Goal: Information Seeking & Learning: Find specific fact

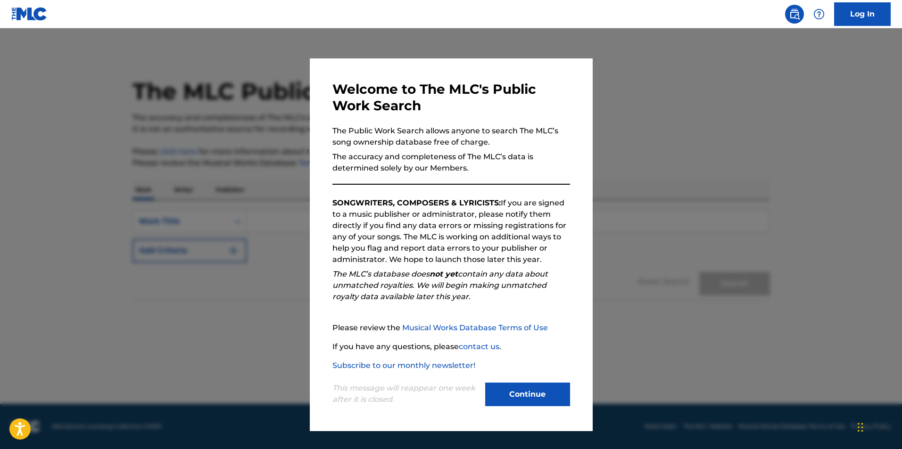
click at [533, 387] on button "Continue" at bounding box center [527, 395] width 85 height 24
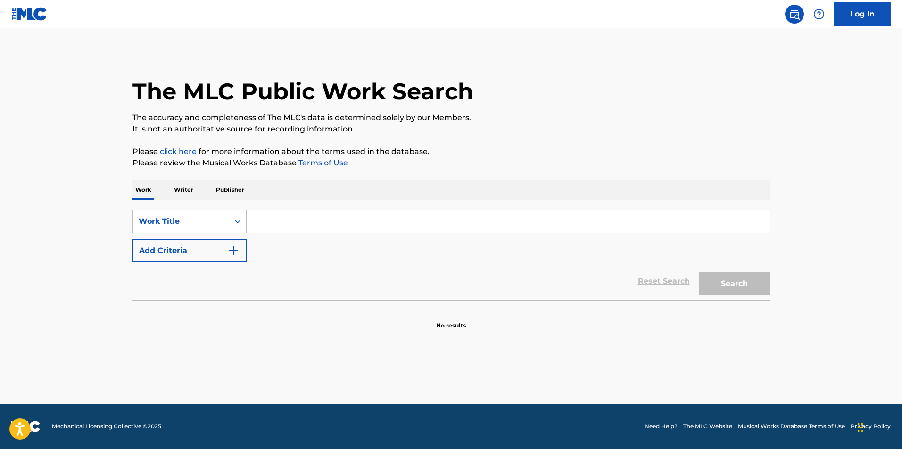
click at [367, 222] on input "Search Form" at bounding box center [508, 221] width 523 height 23
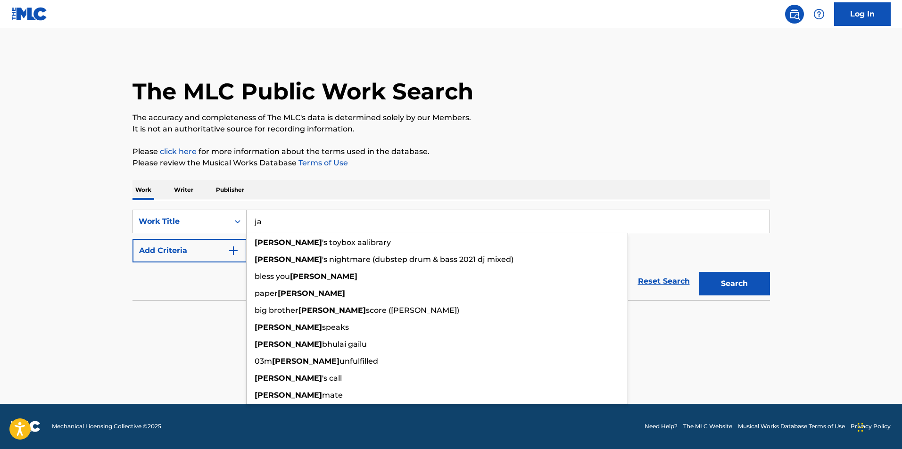
type input "j"
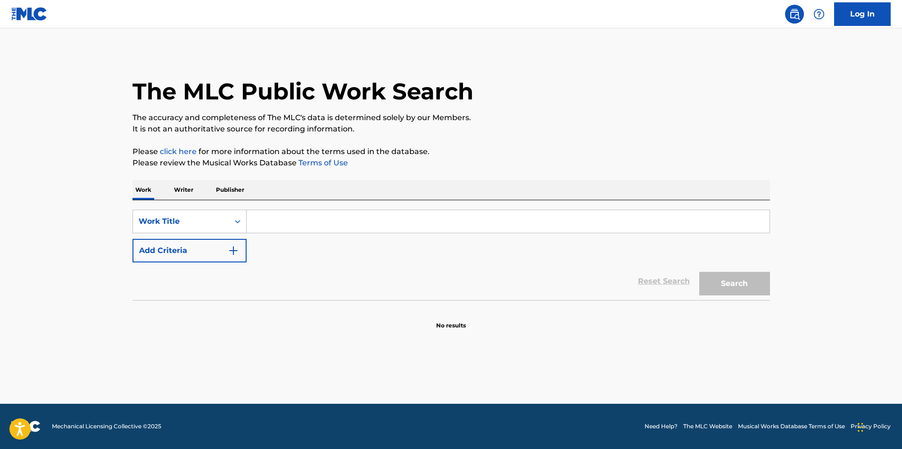
click at [190, 190] on p "Writer" at bounding box center [183, 190] width 25 height 20
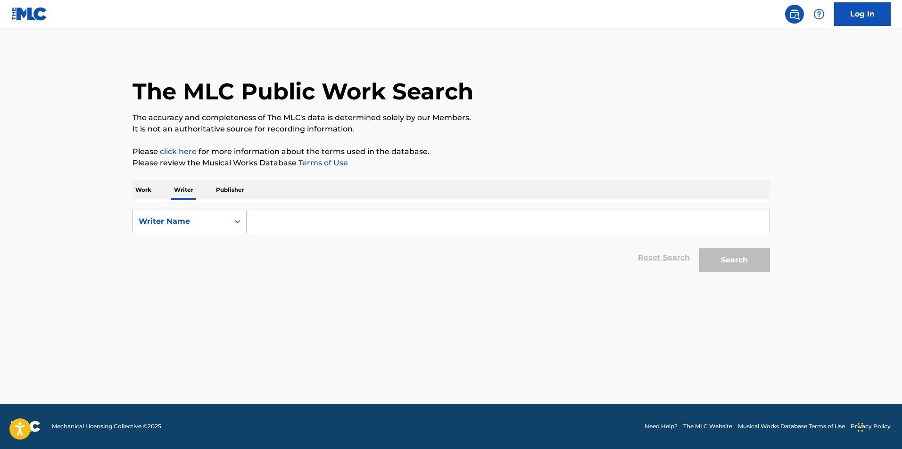
click at [270, 220] on input "Search Form" at bounding box center [508, 221] width 523 height 23
click at [699, 248] on button "Search" at bounding box center [734, 260] width 71 height 24
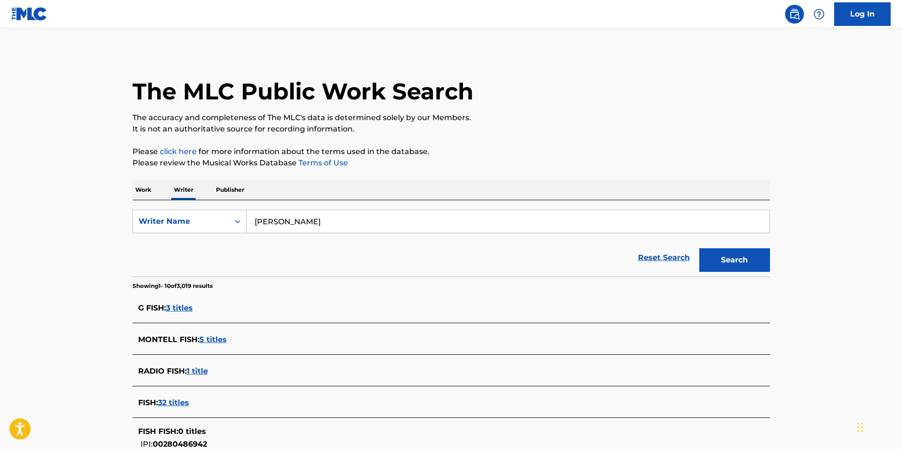
drag, startPoint x: 325, startPoint y: 215, endPoint x: 262, endPoint y: 221, distance: 63.0
click at [262, 221] on input "[PERSON_NAME]" at bounding box center [508, 221] width 523 height 23
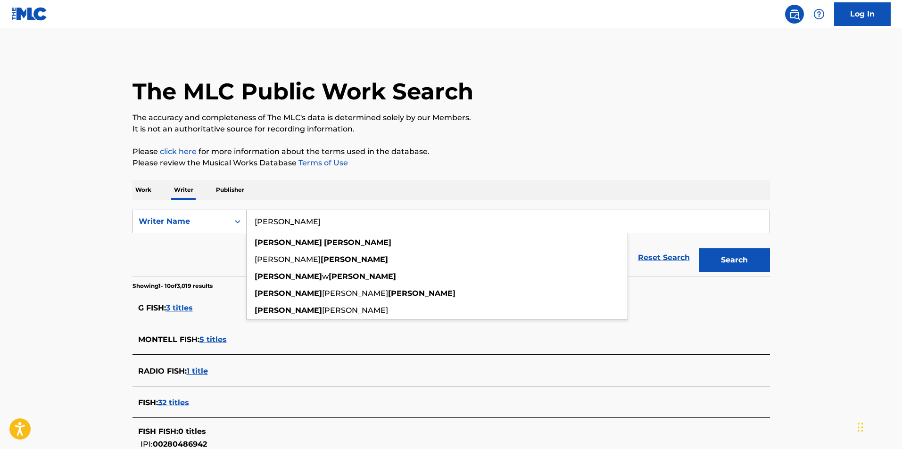
type input "[PERSON_NAME]"
click at [699, 248] on button "Search" at bounding box center [734, 260] width 71 height 24
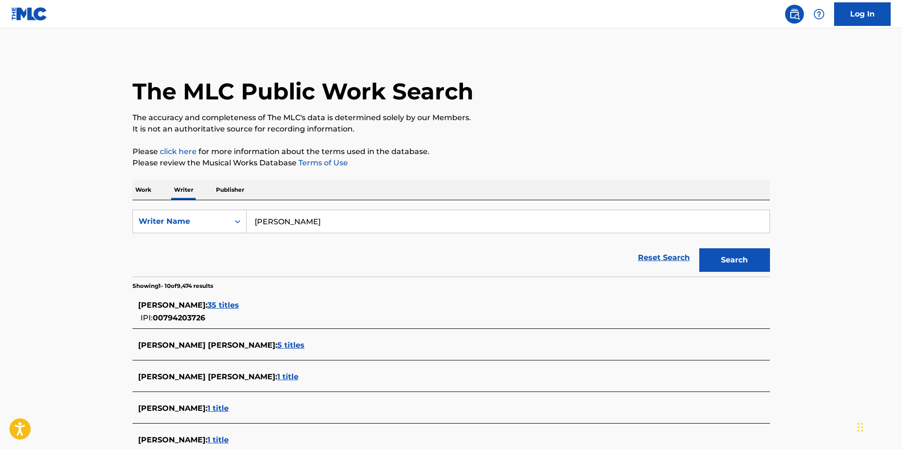
click at [228, 305] on span "35 titles" at bounding box center [223, 305] width 32 height 9
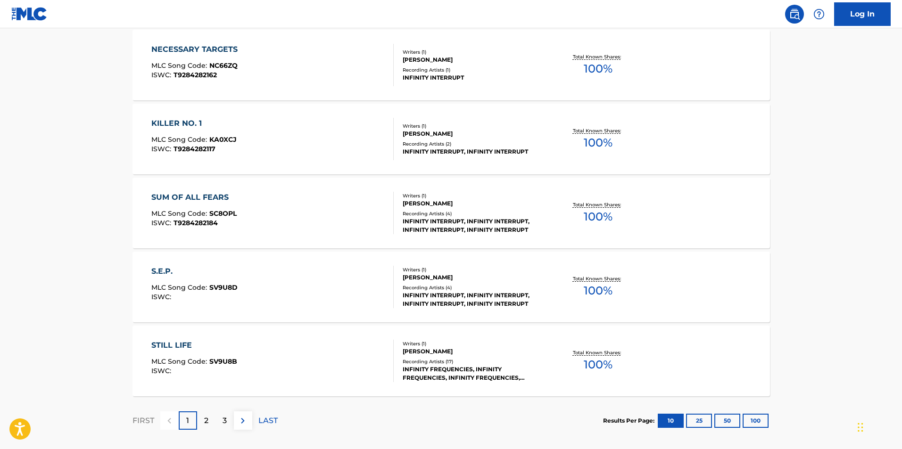
scroll to position [705, 0]
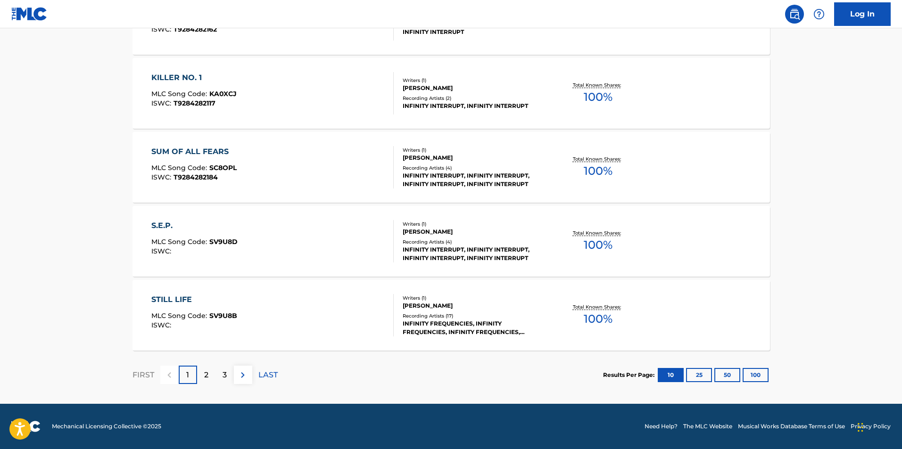
click at [207, 376] on p "2" at bounding box center [206, 375] width 4 height 11
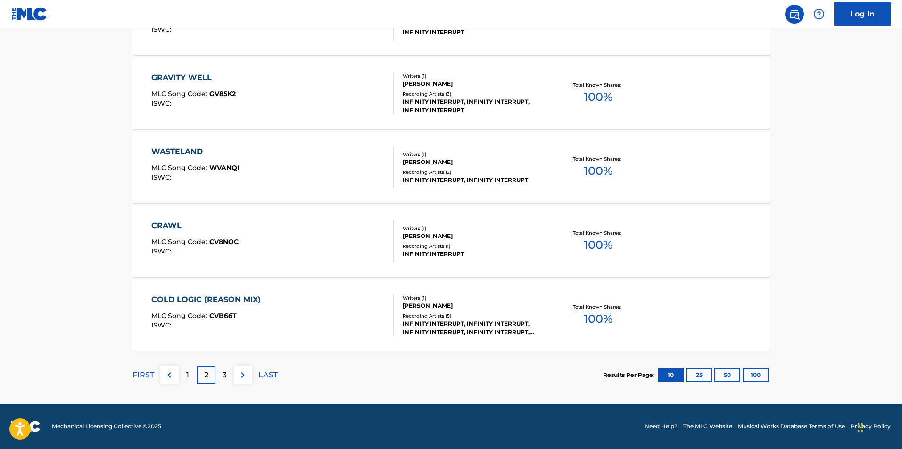
click at [229, 374] on div "3" at bounding box center [224, 375] width 18 height 18
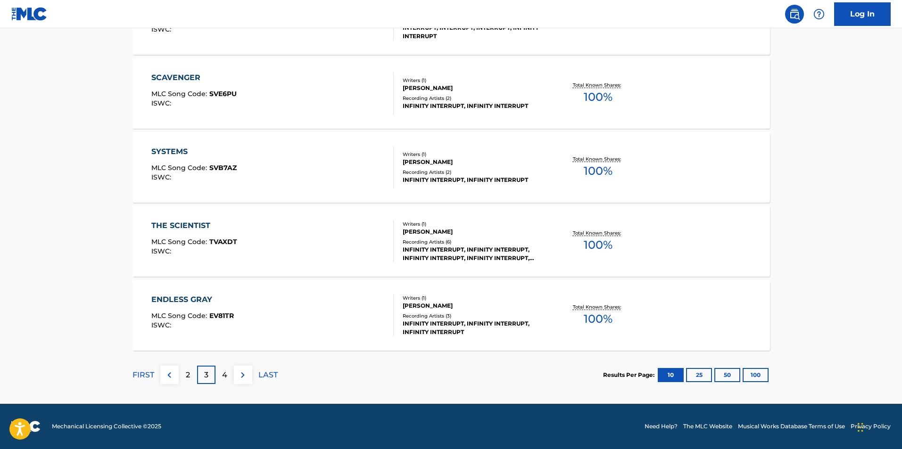
click at [224, 371] on p "4" at bounding box center [224, 375] width 5 height 11
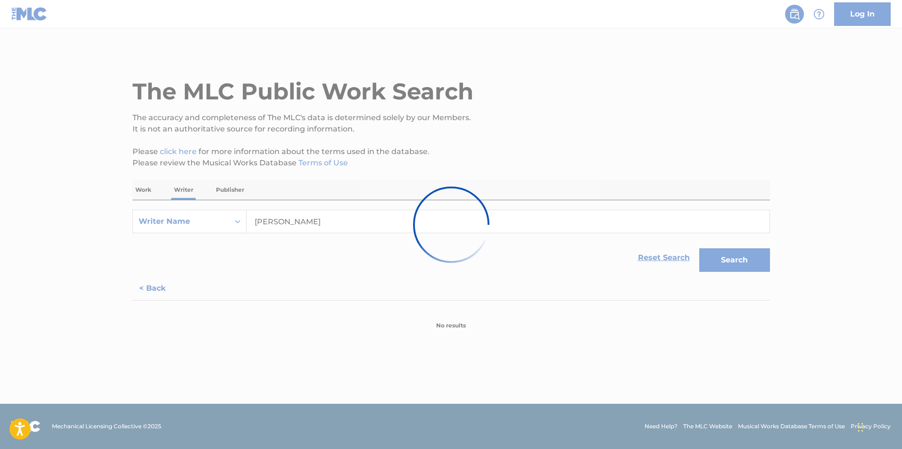
scroll to position [0, 0]
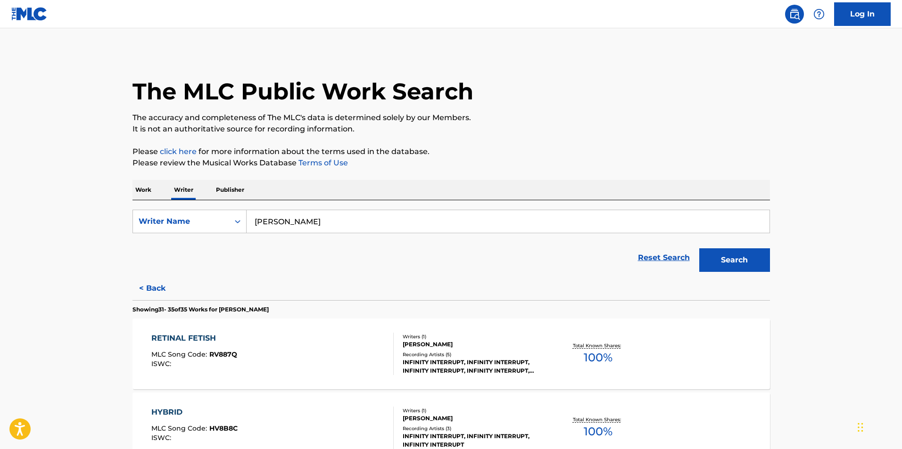
drag, startPoint x: 333, startPoint y: 216, endPoint x: 311, endPoint y: 216, distance: 22.2
click at [315, 216] on input "[PERSON_NAME]" at bounding box center [508, 221] width 523 height 23
click at [156, 192] on div "Work Writer Publisher" at bounding box center [450, 190] width 637 height 20
click at [151, 192] on p "Work" at bounding box center [143, 190] width 22 height 20
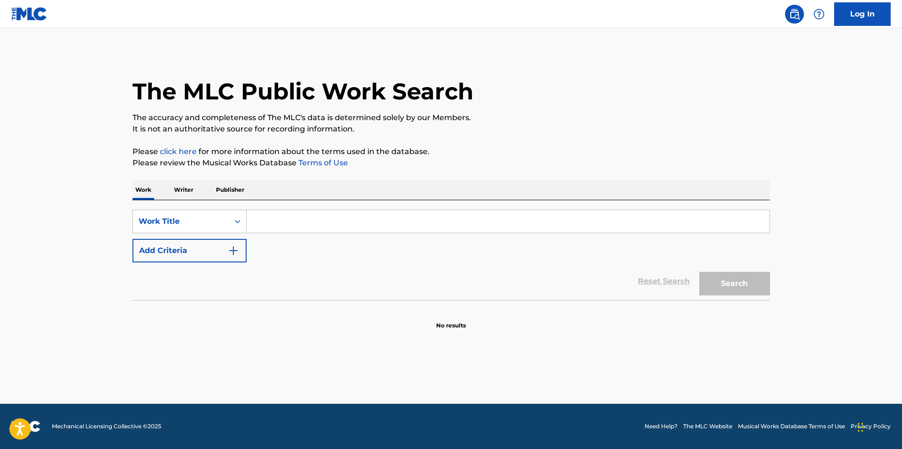
click at [301, 220] on input "Search Form" at bounding box center [508, 221] width 523 height 23
type input "m"
click at [181, 192] on p "Writer" at bounding box center [183, 190] width 25 height 20
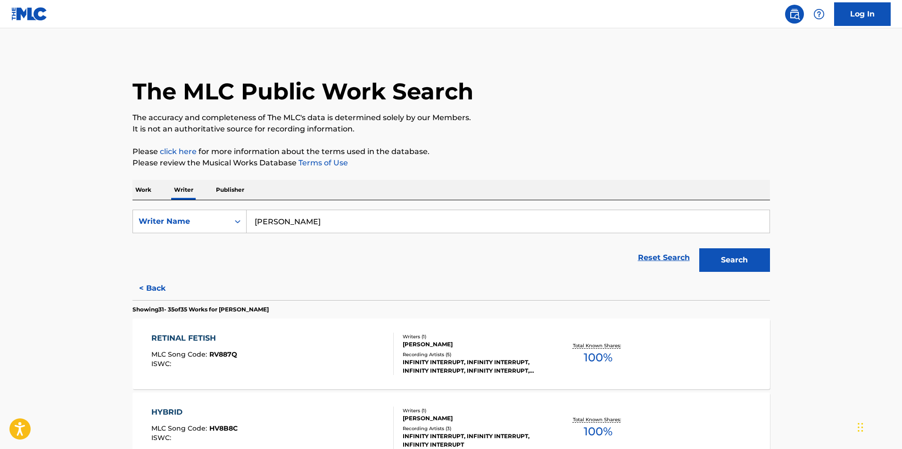
click at [33, 21] on link at bounding box center [29, 14] width 36 height 28
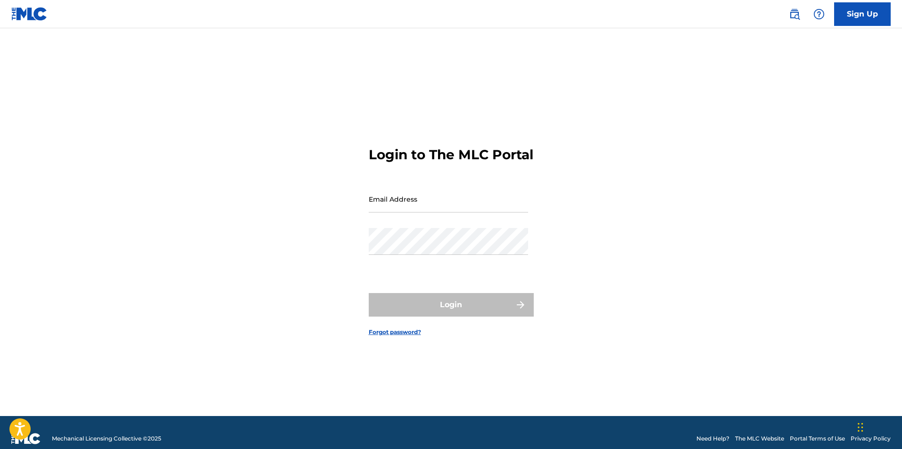
click at [30, 19] on img at bounding box center [29, 14] width 36 height 14
click at [849, 12] on link "Sign Up" at bounding box center [862, 14] width 57 height 24
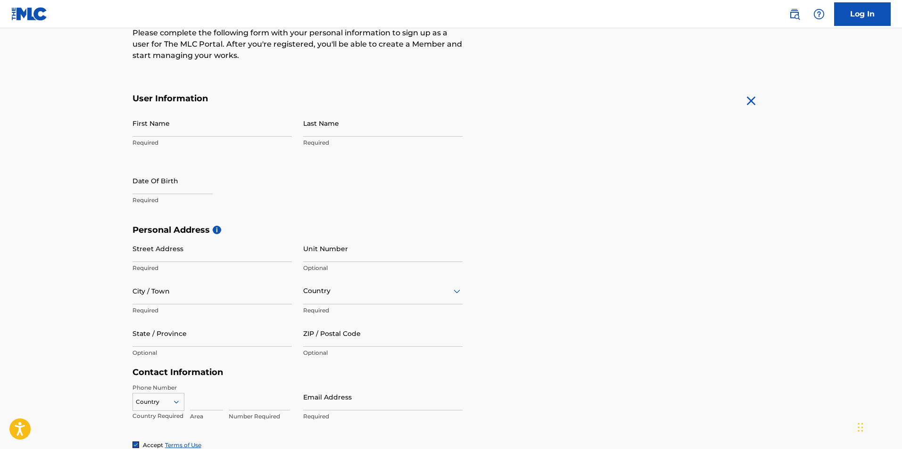
scroll to position [141, 0]
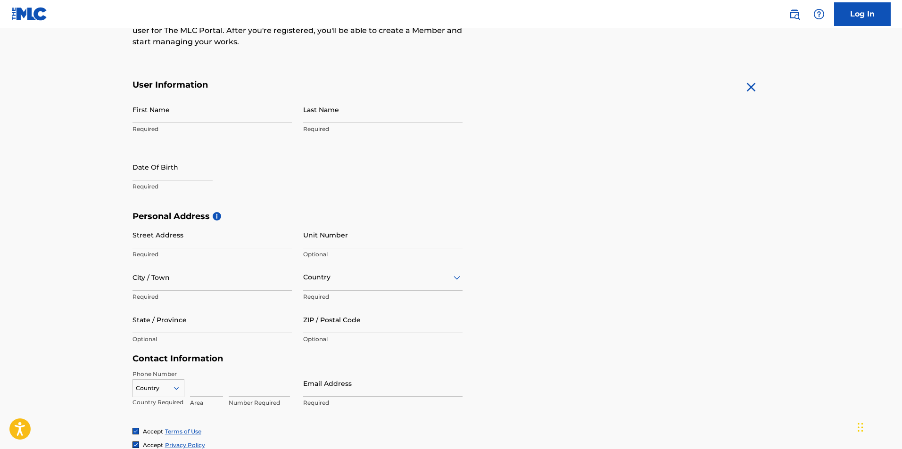
click at [198, 102] on input "First Name" at bounding box center [211, 109] width 159 height 27
type input "[PERSON_NAME]"
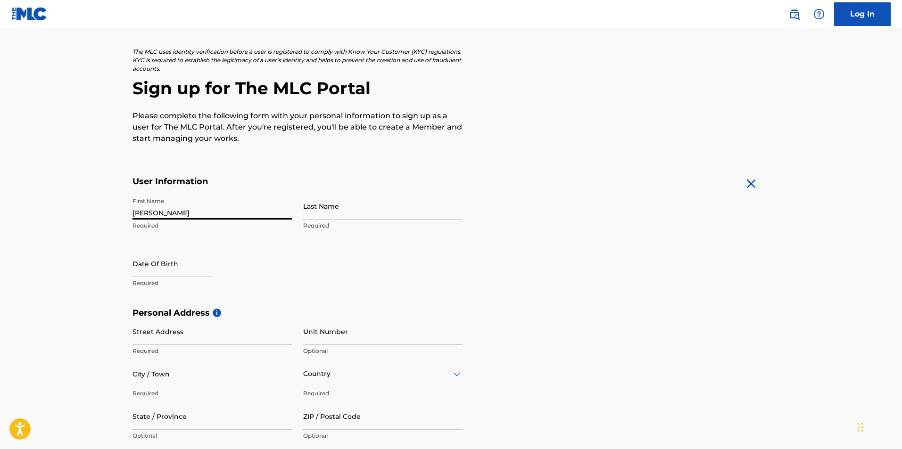
scroll to position [0, 0]
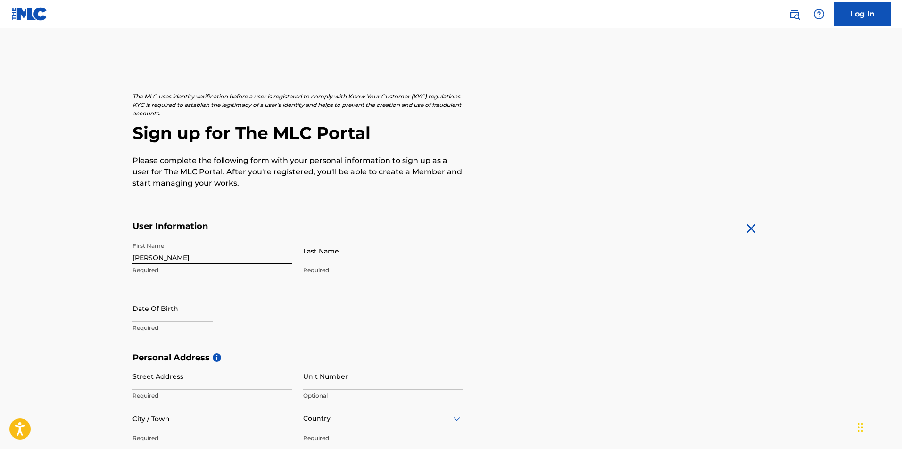
click at [16, 22] on link at bounding box center [29, 14] width 36 height 28
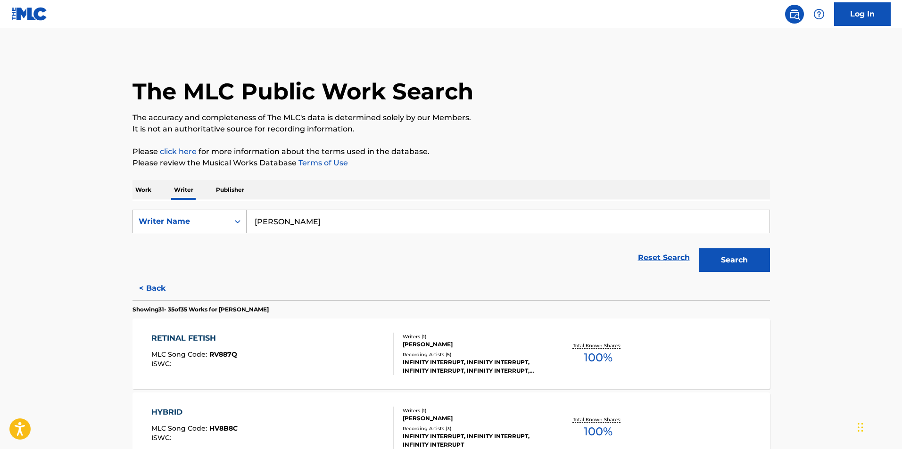
drag, startPoint x: 306, startPoint y: 216, endPoint x: 227, endPoint y: 216, distance: 79.2
click at [229, 217] on div "SearchWithCriteria0ff9989e-cb94-4f93-aa9a-ed60b669d775 Writer Name [PERSON_NAME]" at bounding box center [450, 222] width 637 height 24
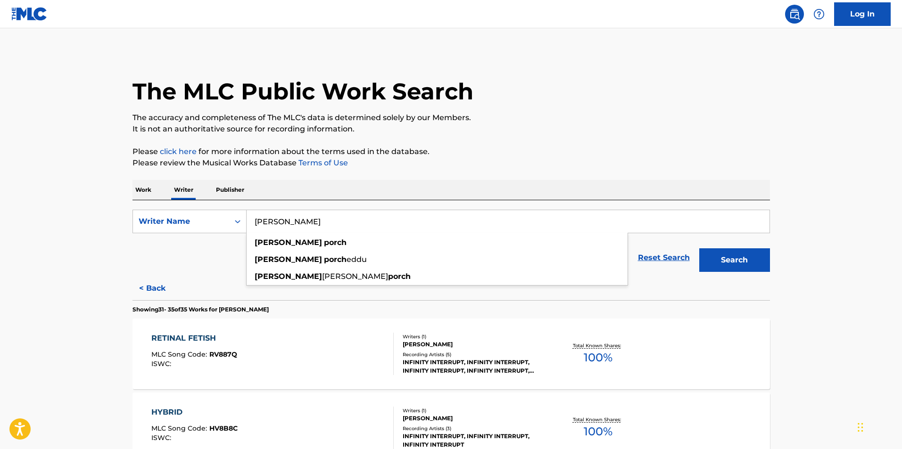
type input "[PERSON_NAME]"
click at [699, 248] on button "Search" at bounding box center [734, 260] width 71 height 24
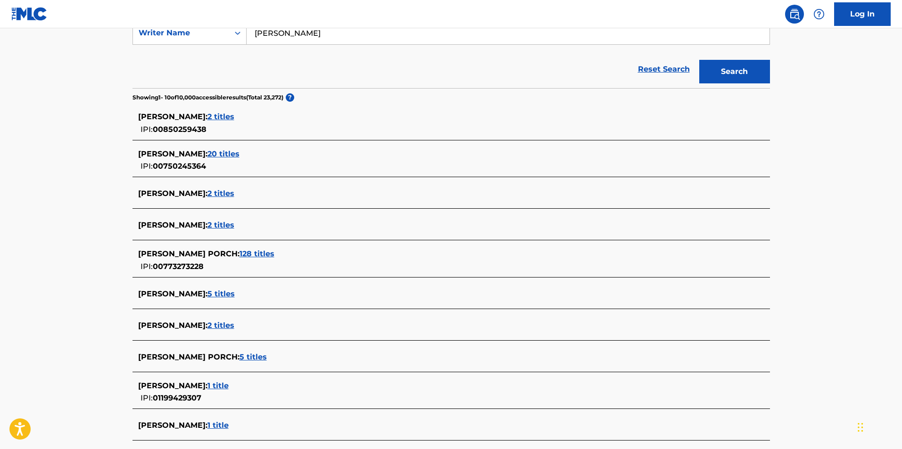
scroll to position [236, 0]
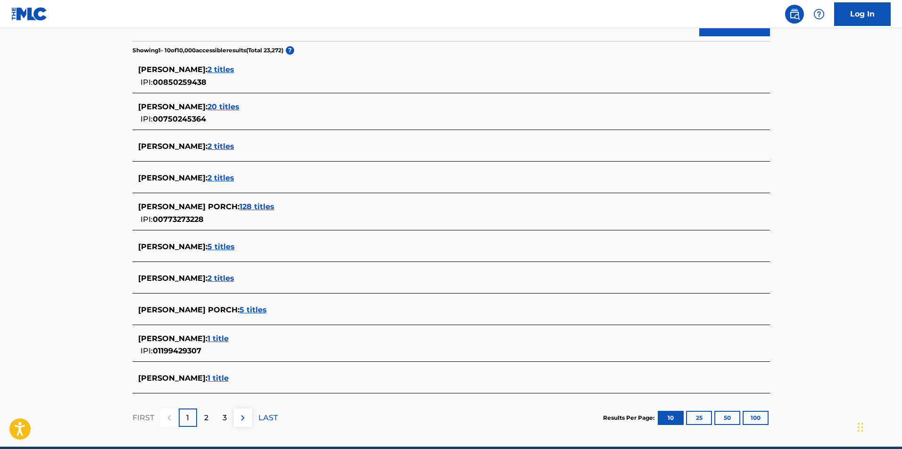
click at [264, 208] on span "128 titles" at bounding box center [256, 206] width 35 height 9
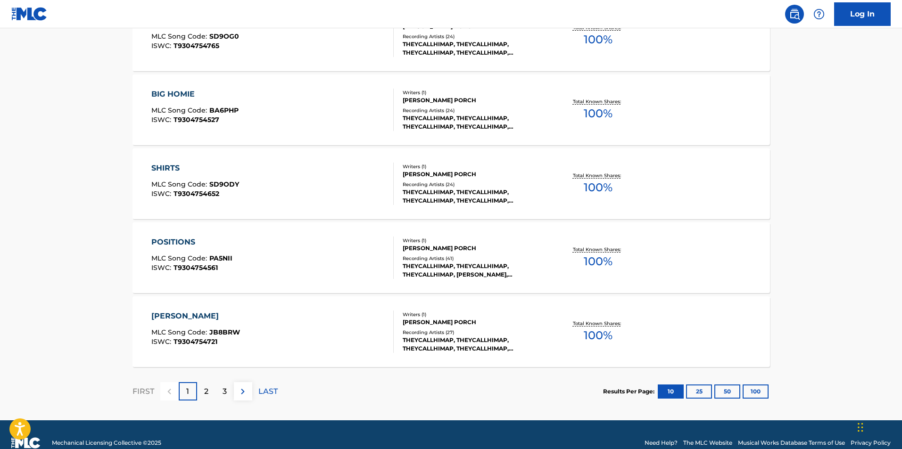
scroll to position [705, 0]
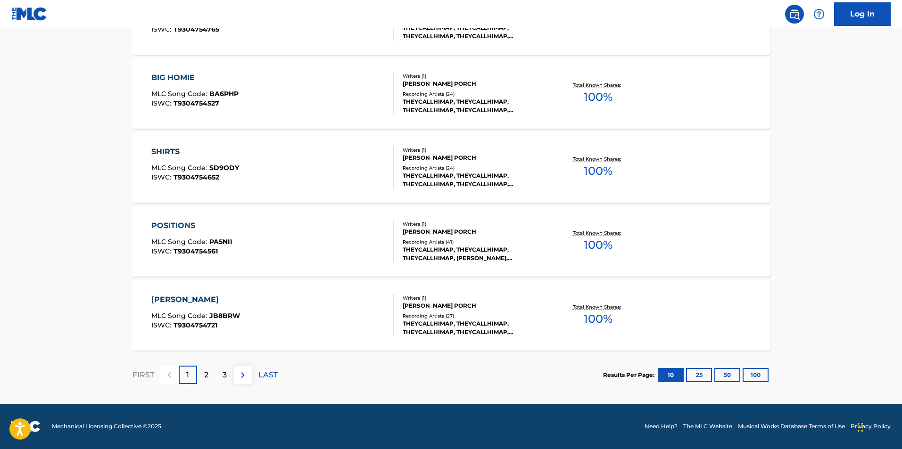
click at [210, 367] on div "2" at bounding box center [206, 375] width 18 height 18
click at [222, 370] on p "3" at bounding box center [224, 375] width 4 height 11
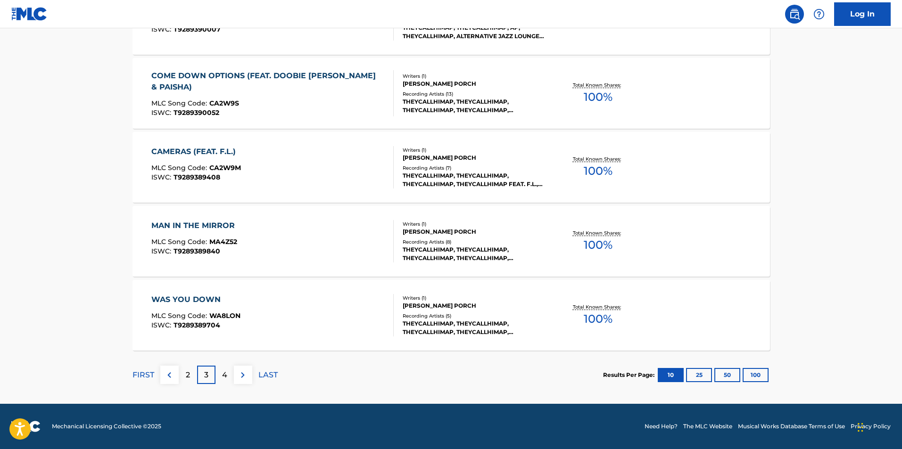
click at [221, 373] on div "4" at bounding box center [224, 375] width 18 height 18
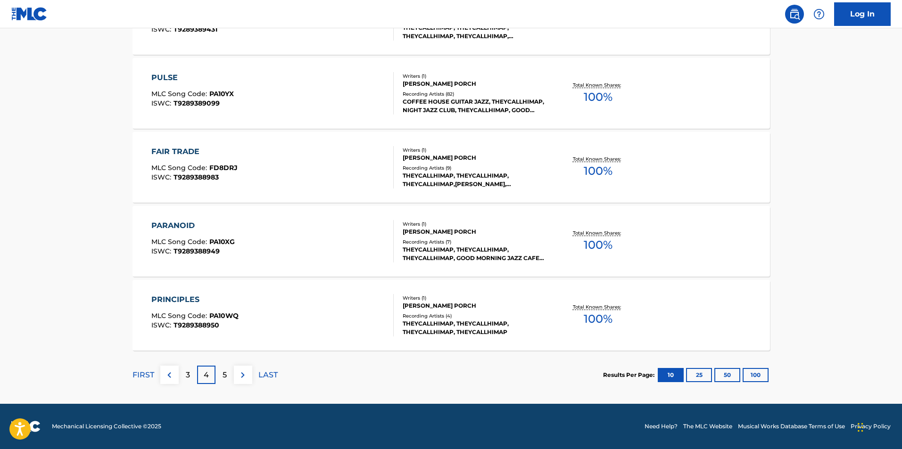
click at [227, 378] on div "5" at bounding box center [224, 375] width 18 height 18
click at [751, 377] on button "100" at bounding box center [755, 375] width 26 height 14
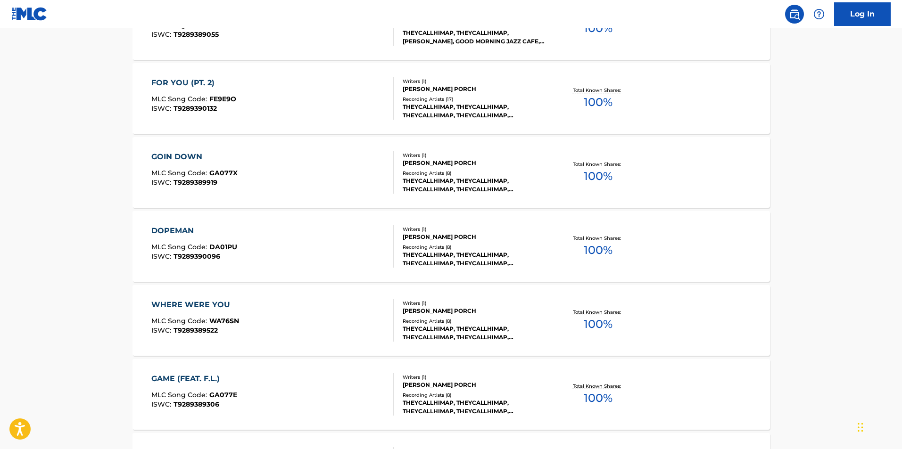
scroll to position [7365, 0]
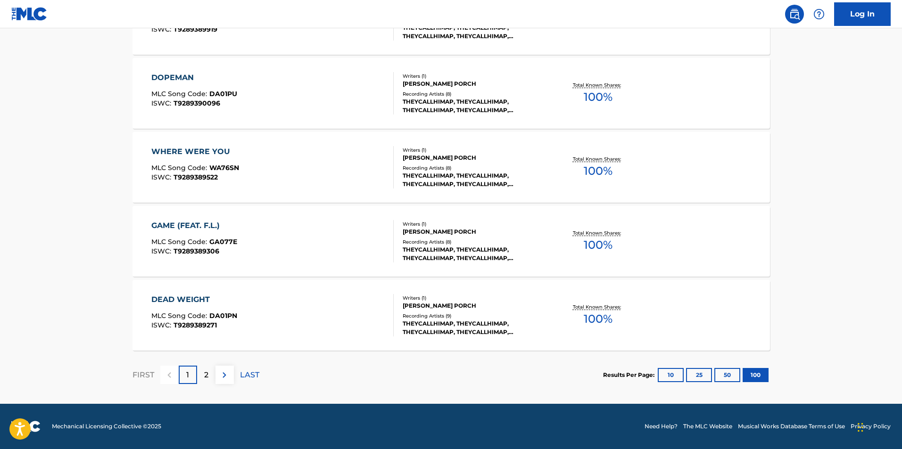
click at [199, 380] on div "2" at bounding box center [206, 375] width 18 height 18
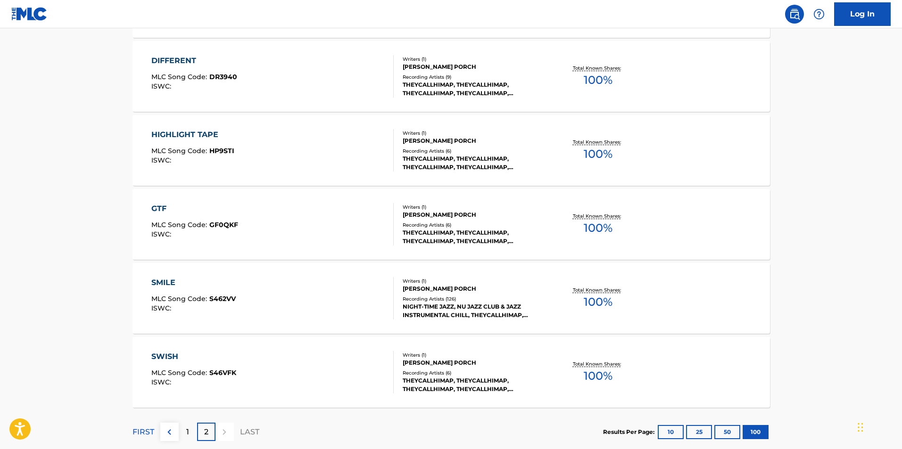
scroll to position [2027, 0]
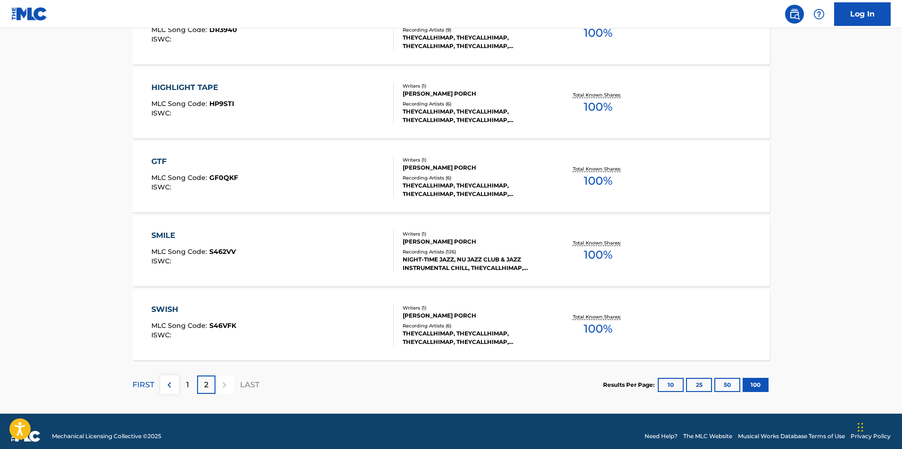
click at [195, 385] on div "1" at bounding box center [188, 385] width 18 height 18
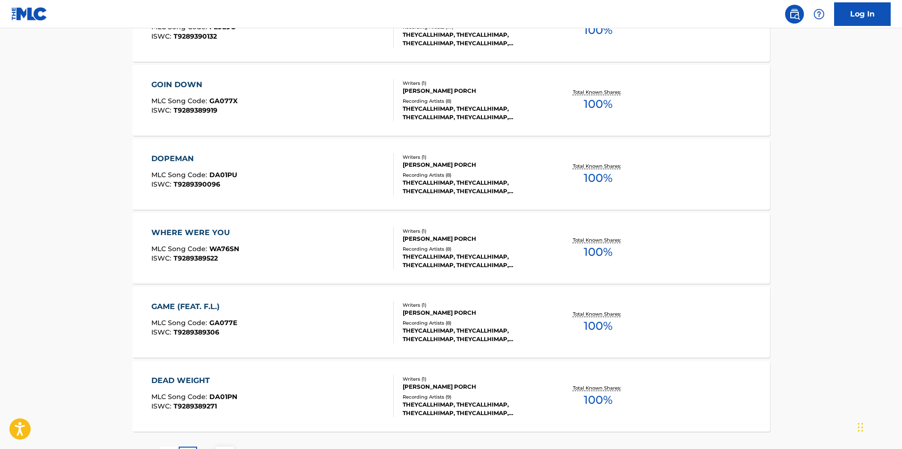
scroll to position [7365, 0]
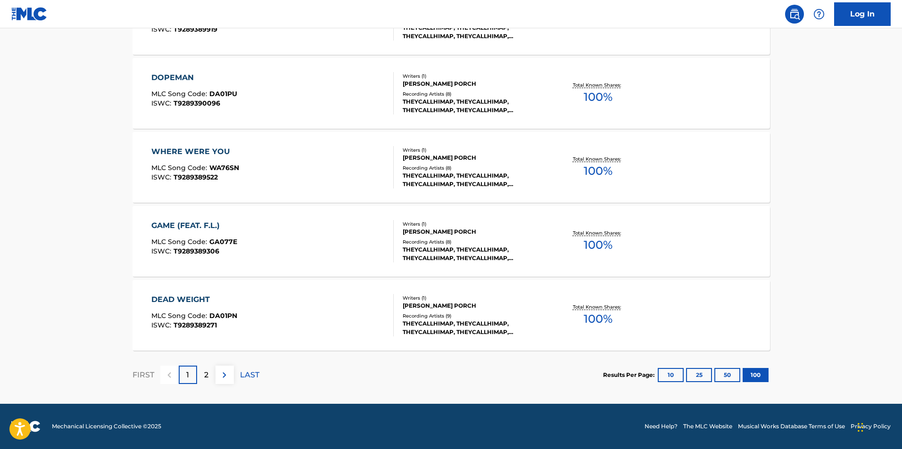
click at [189, 377] on p "1" at bounding box center [187, 375] width 3 height 11
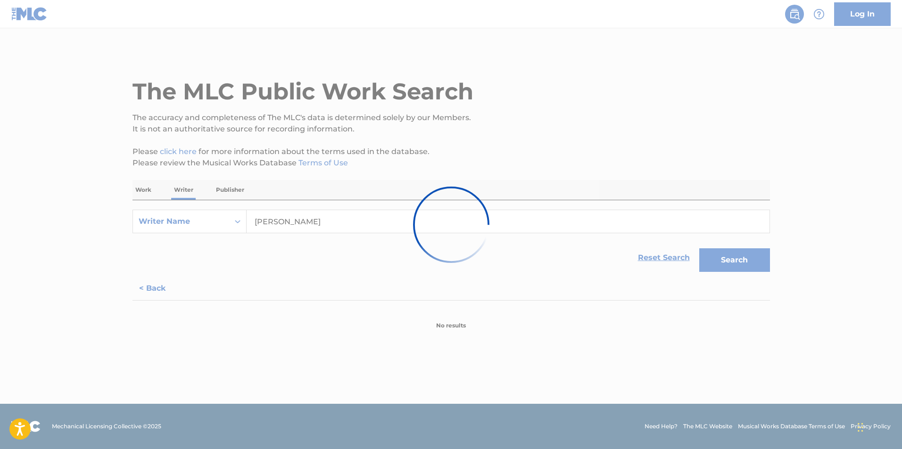
scroll to position [0, 0]
click at [285, 254] on div at bounding box center [451, 224] width 902 height 449
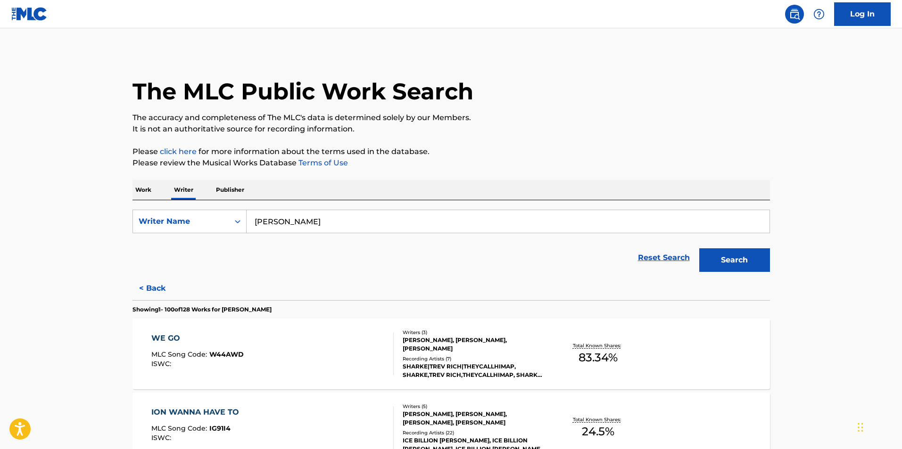
click at [149, 190] on p "Work" at bounding box center [143, 190] width 22 height 20
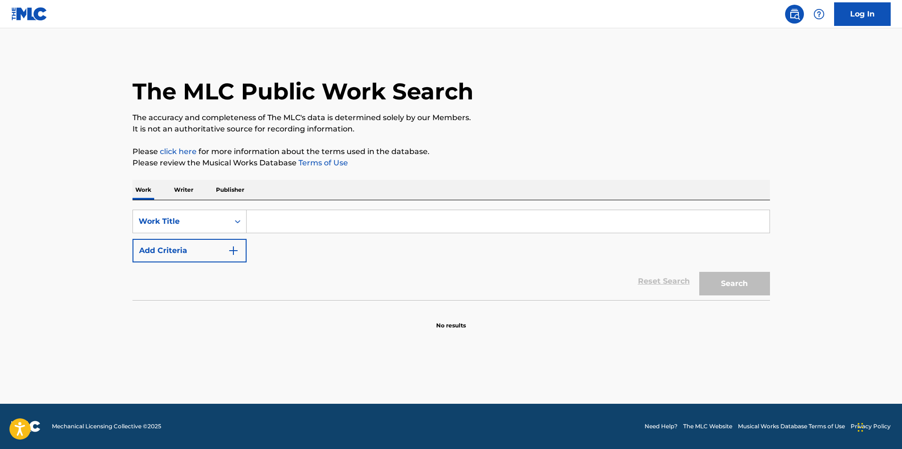
click at [219, 245] on button "Add Criteria" at bounding box center [189, 251] width 114 height 24
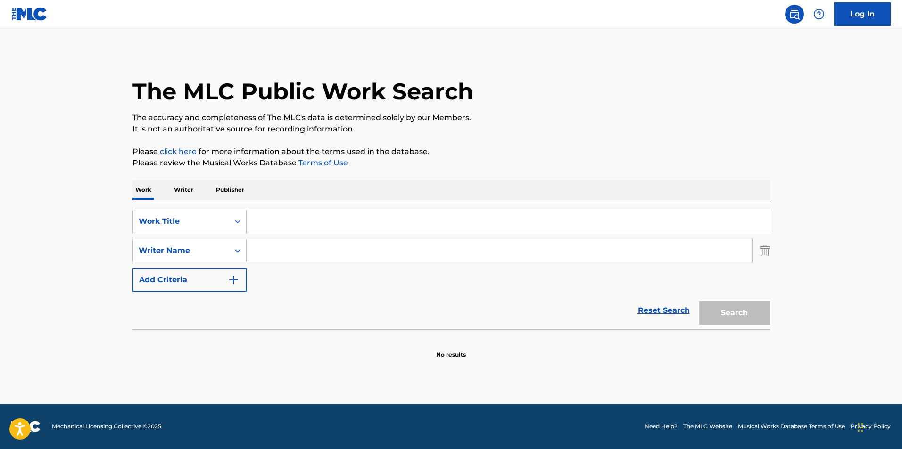
click at [272, 244] on input "Search Form" at bounding box center [499, 250] width 505 height 23
click at [323, 222] on input "Search Form" at bounding box center [508, 221] width 523 height 23
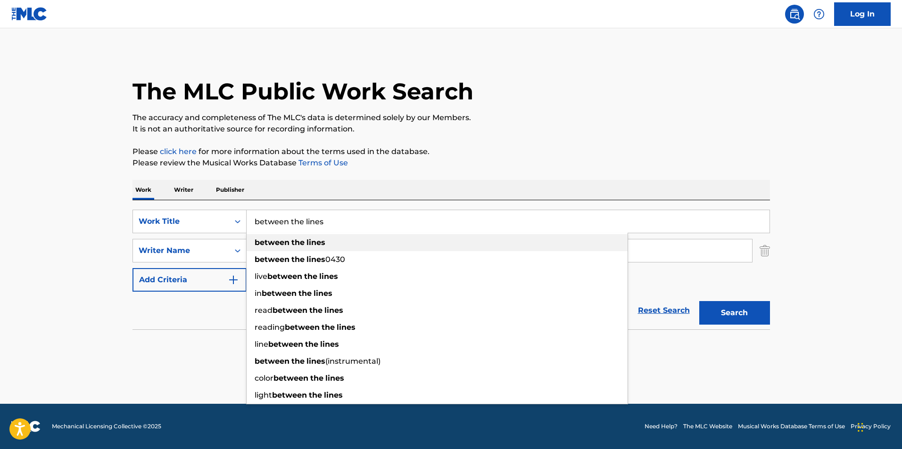
type input "between the lines"
click at [328, 244] on div "between the lines" at bounding box center [437, 242] width 381 height 17
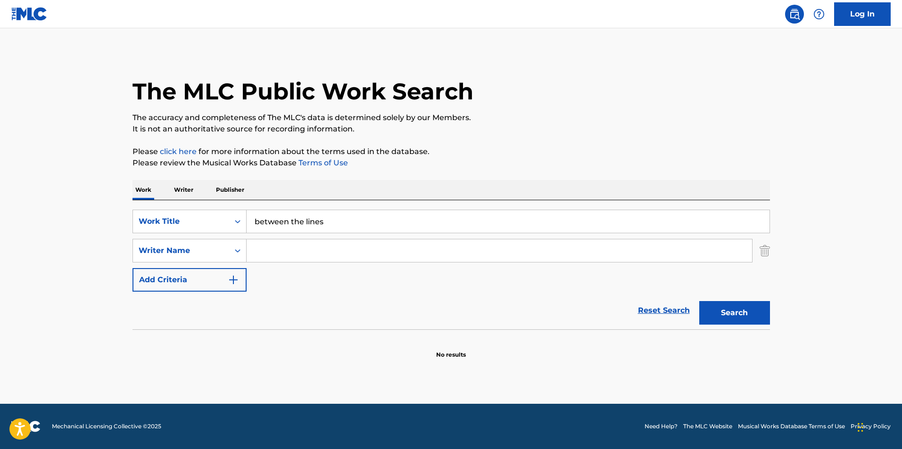
click at [735, 321] on button "Search" at bounding box center [734, 313] width 71 height 24
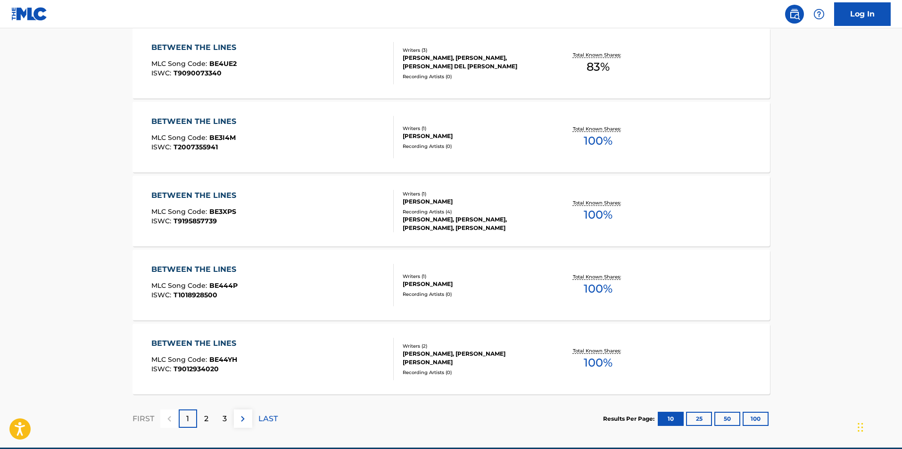
scroll to position [707, 0]
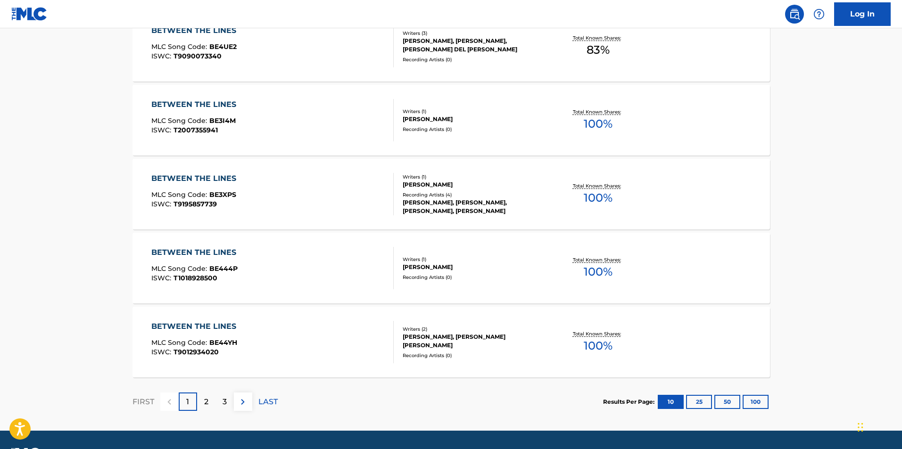
click at [746, 401] on button "100" at bounding box center [755, 402] width 26 height 14
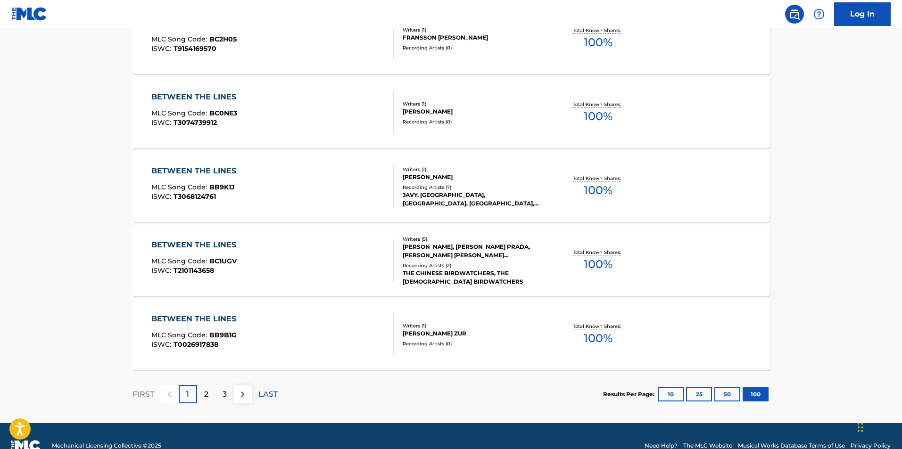
scroll to position [7394, 0]
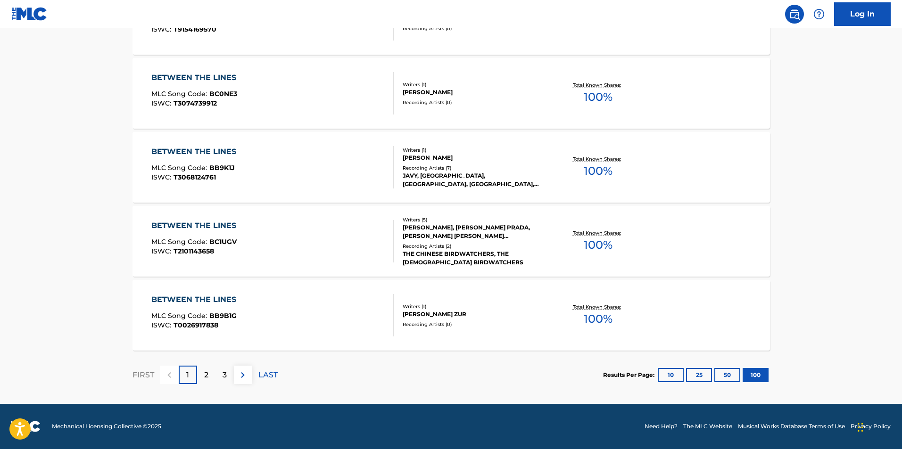
click at [208, 376] on div "2" at bounding box center [206, 375] width 18 height 18
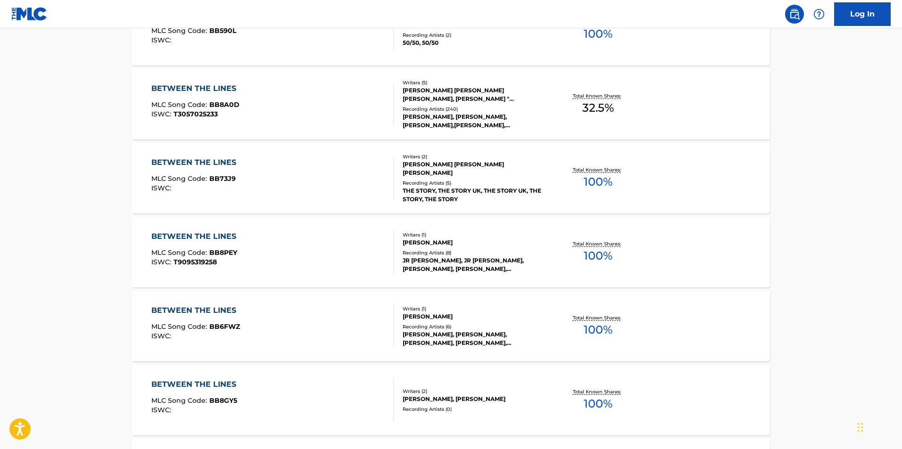
scroll to position [1555, 0]
